Goal: Navigation & Orientation: Find specific page/section

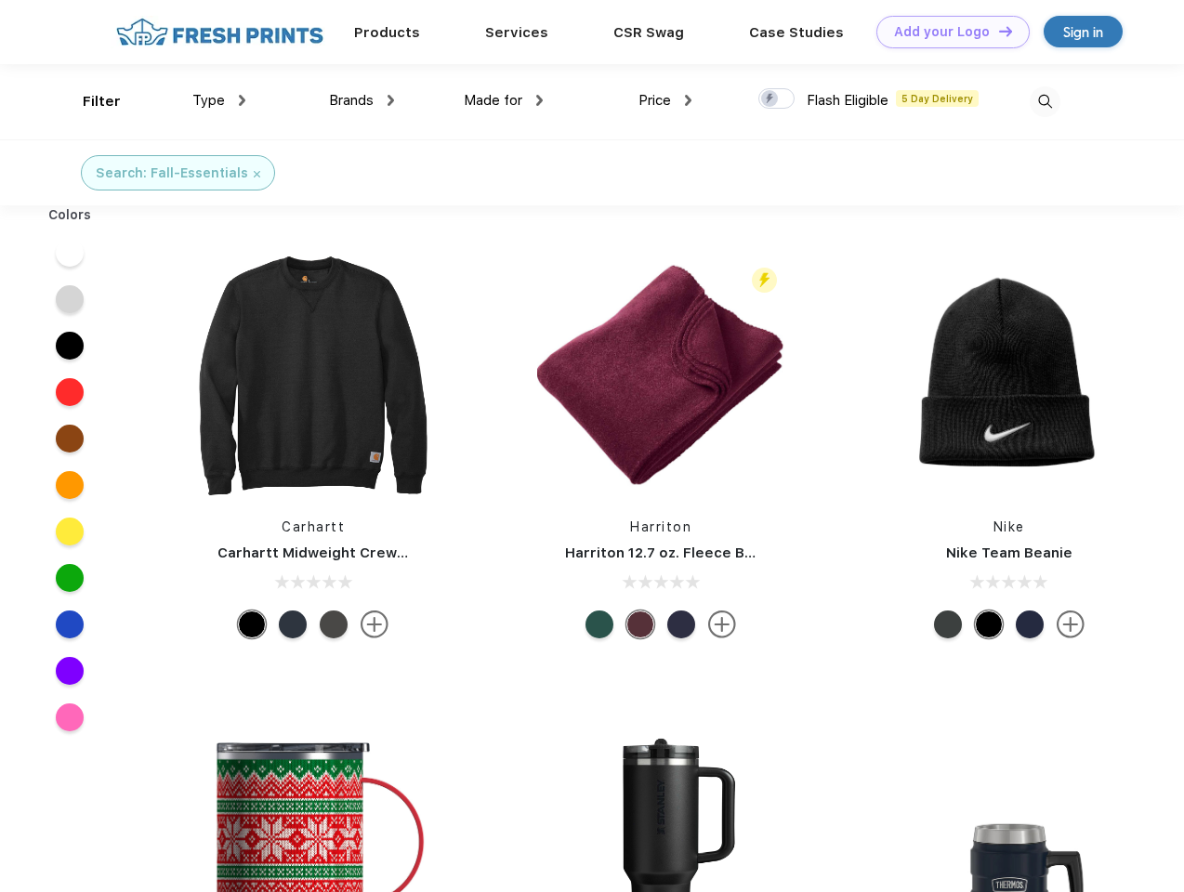
scroll to position [1, 0]
click at [946, 32] on link "Add your Logo Design Tool" at bounding box center [953, 32] width 153 height 33
click at [0, 0] on div "Design Tool" at bounding box center [0, 0] width 0 height 0
click at [997, 31] on link "Add your Logo Design Tool" at bounding box center [953, 32] width 153 height 33
click at [89, 101] on div "Filter" at bounding box center [102, 101] width 38 height 21
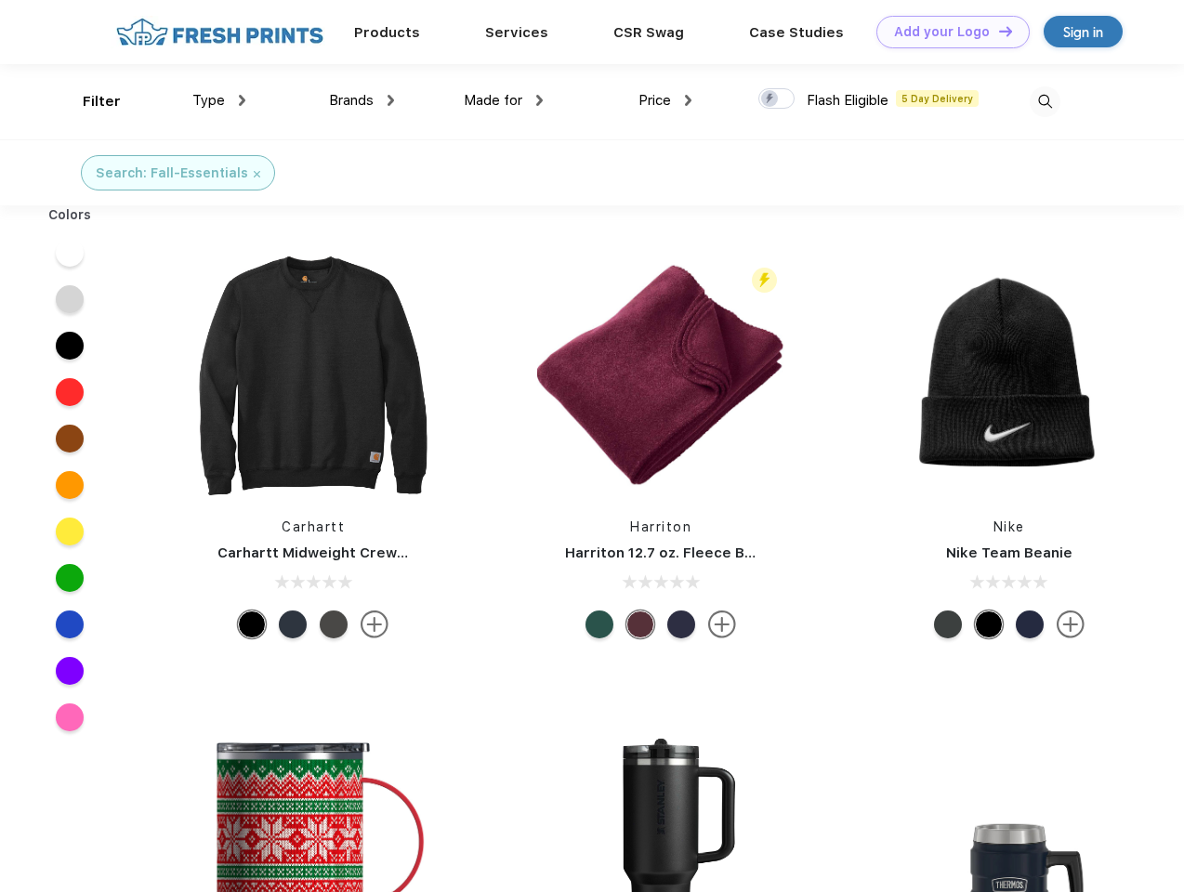
click at [219, 100] on span "Type" at bounding box center [208, 100] width 33 height 17
click at [362, 100] on span "Brands" at bounding box center [351, 100] width 45 height 17
click at [504, 100] on span "Made for" at bounding box center [493, 100] width 59 height 17
click at [666, 100] on span "Price" at bounding box center [655, 100] width 33 height 17
click at [777, 99] on div at bounding box center [776, 98] width 36 height 20
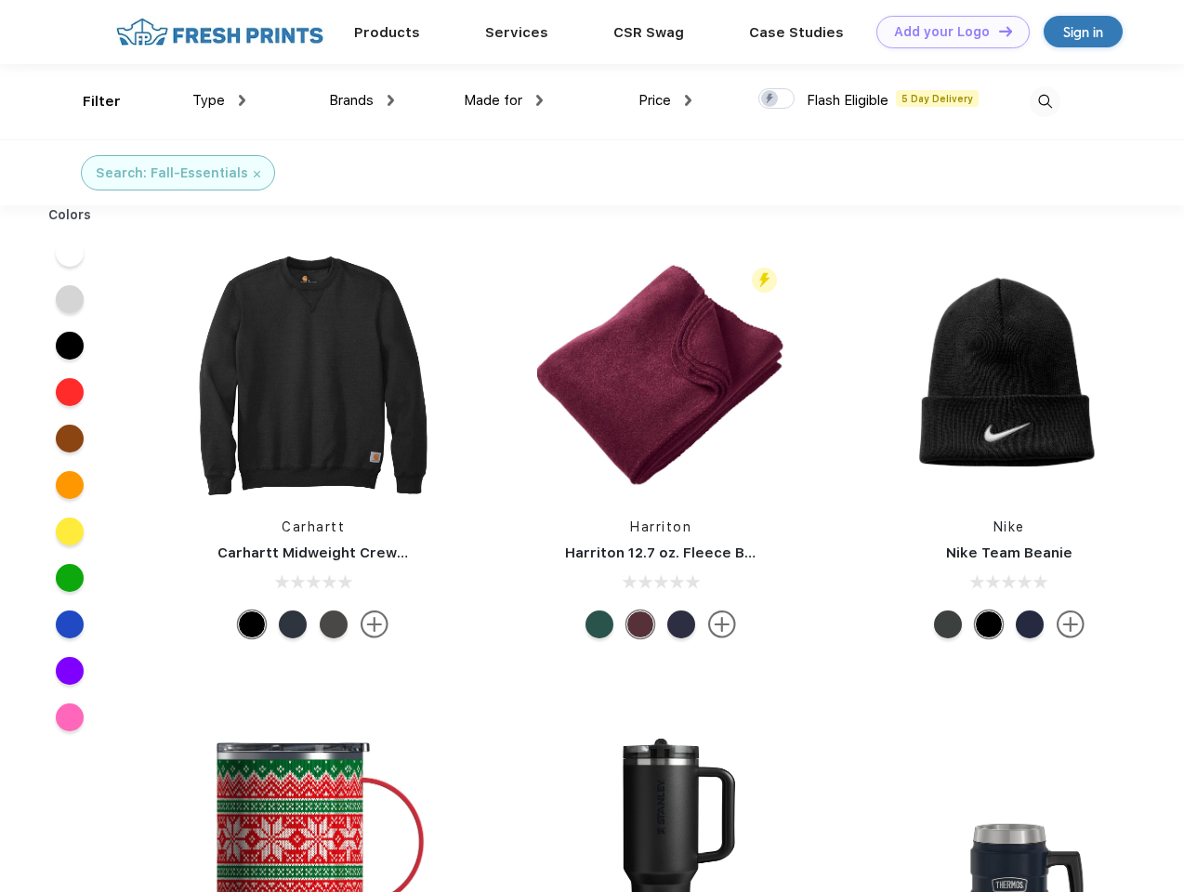
click at [771, 99] on input "checkbox" at bounding box center [764, 93] width 12 height 12
click at [1045, 101] on img at bounding box center [1045, 101] width 31 height 31
